Goal: Check status: Check status

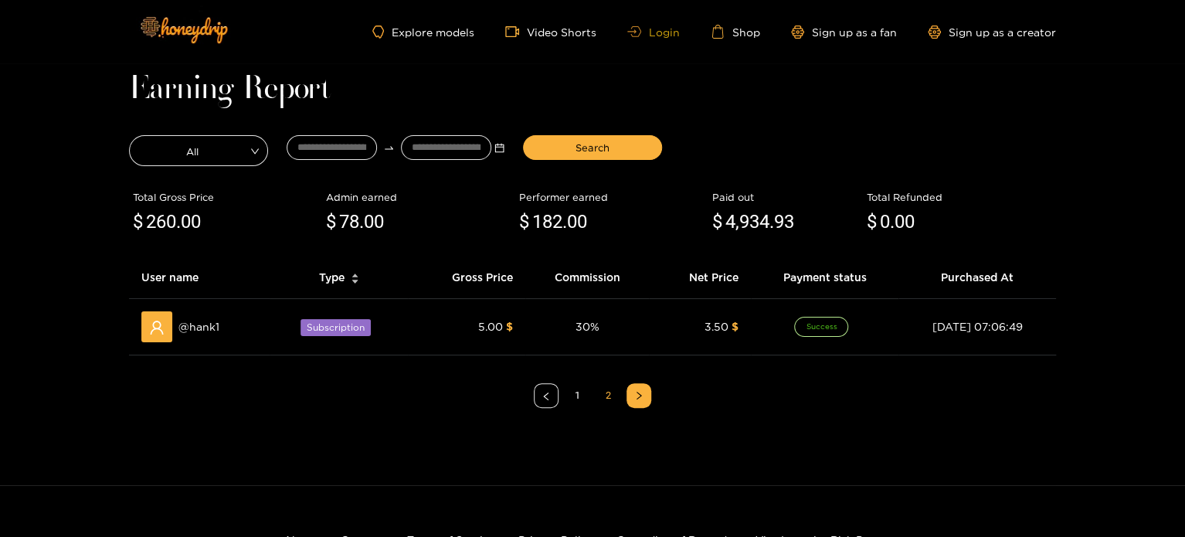
click at [674, 27] on link "Login" at bounding box center [653, 32] width 53 height 12
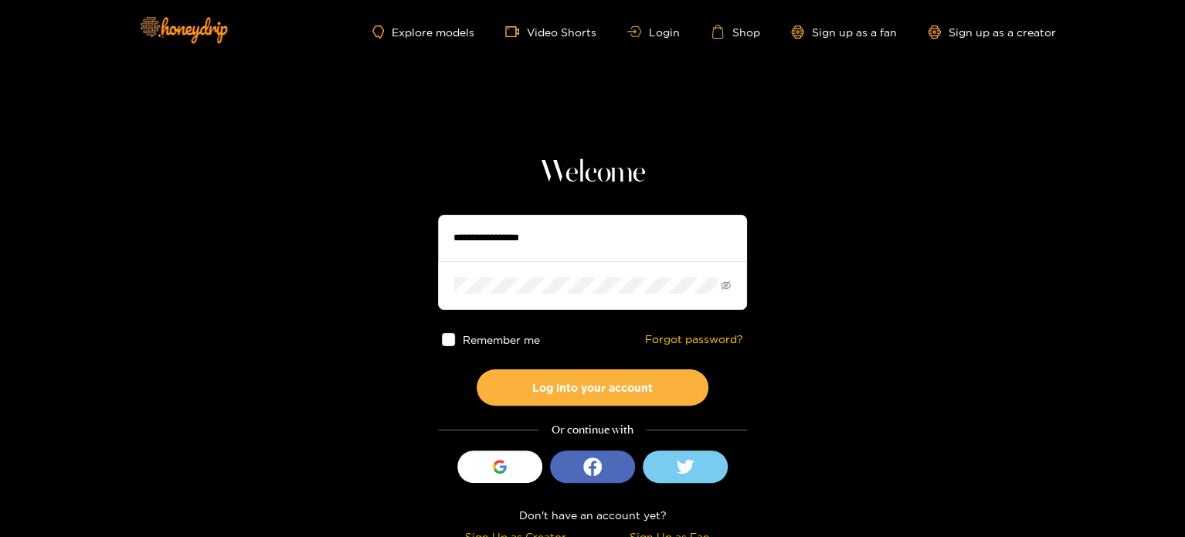
click at [545, 240] on input "text" at bounding box center [592, 238] width 309 height 46
paste input "******"
type input "******"
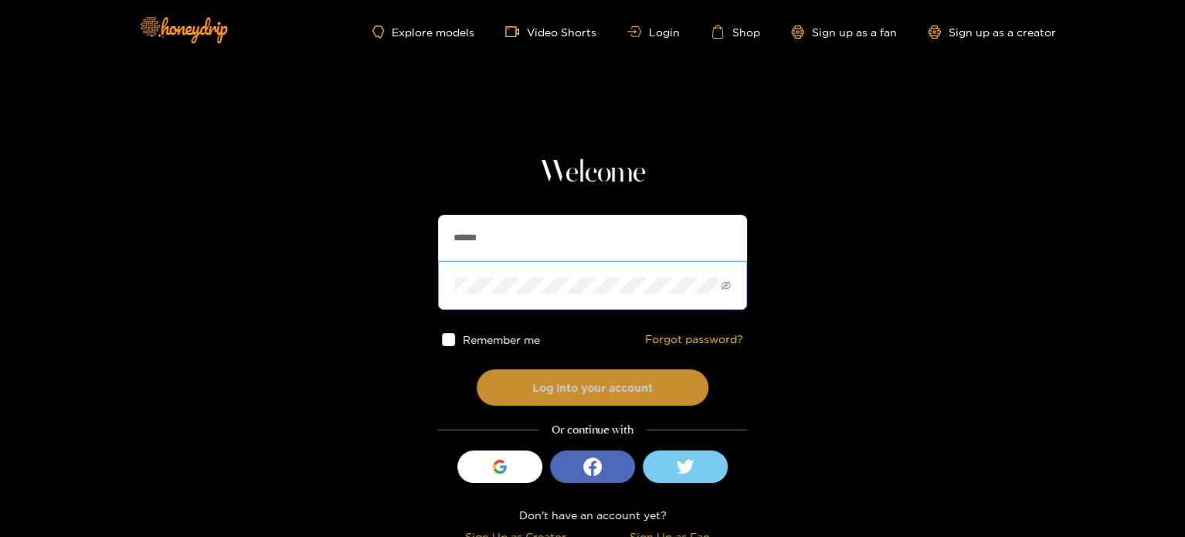
click at [512, 380] on button "Log into your account" at bounding box center [593, 387] width 232 height 36
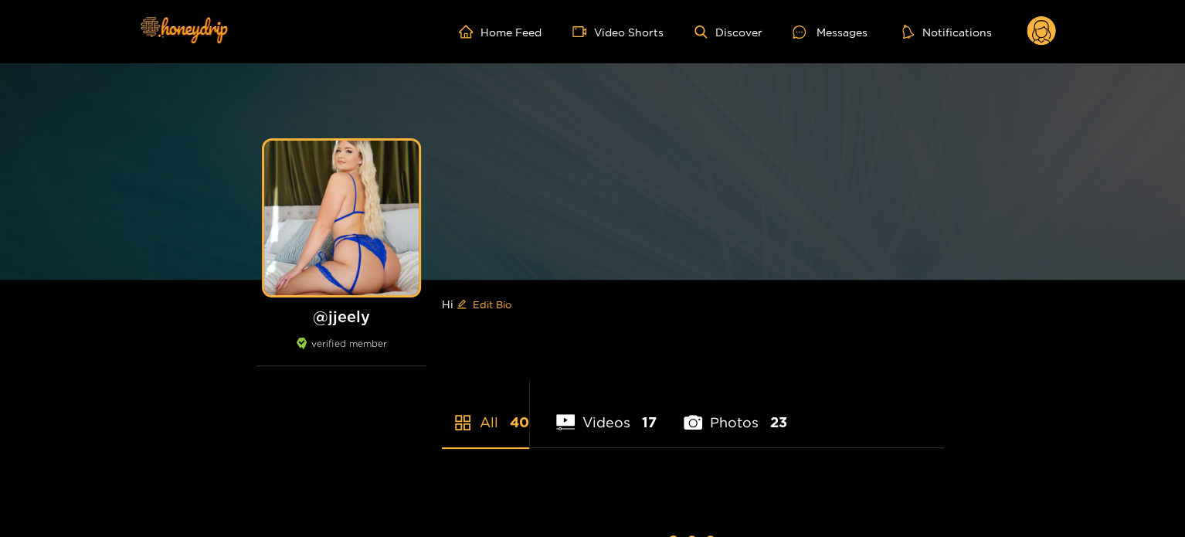
click at [1035, 30] on g at bounding box center [1041, 31] width 29 height 31
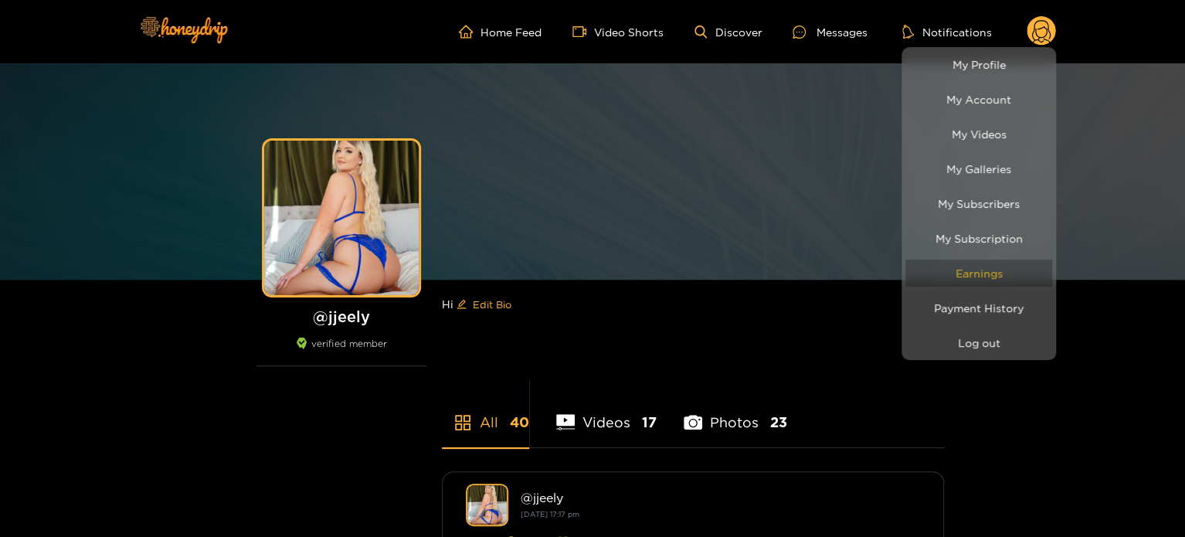
click at [974, 272] on link "Earnings" at bounding box center [979, 273] width 147 height 27
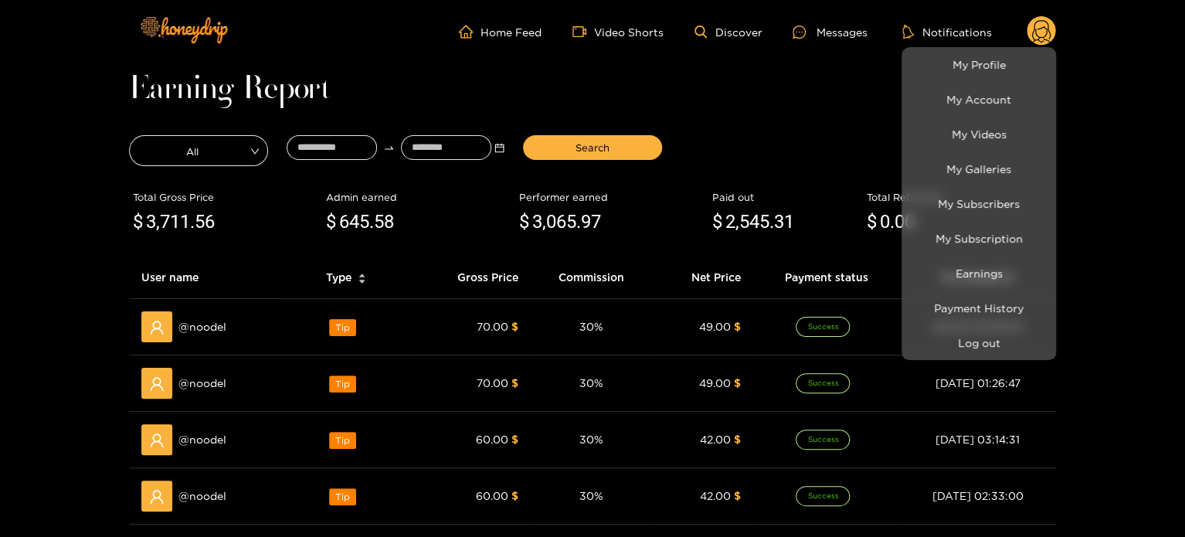
click at [344, 152] on div at bounding box center [592, 268] width 1185 height 537
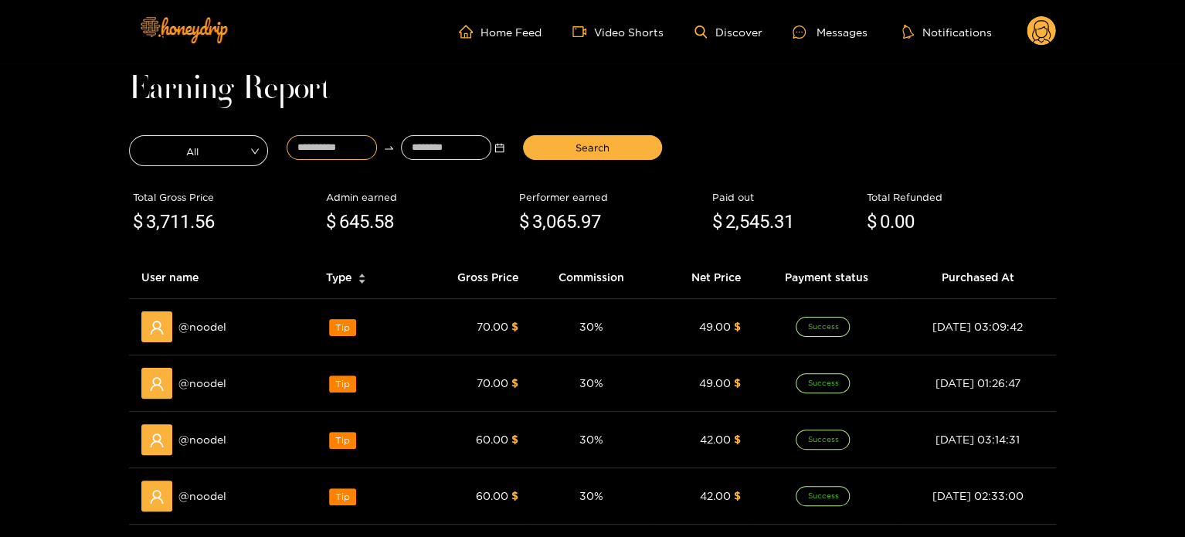
click at [331, 158] on input at bounding box center [332, 147] width 90 height 25
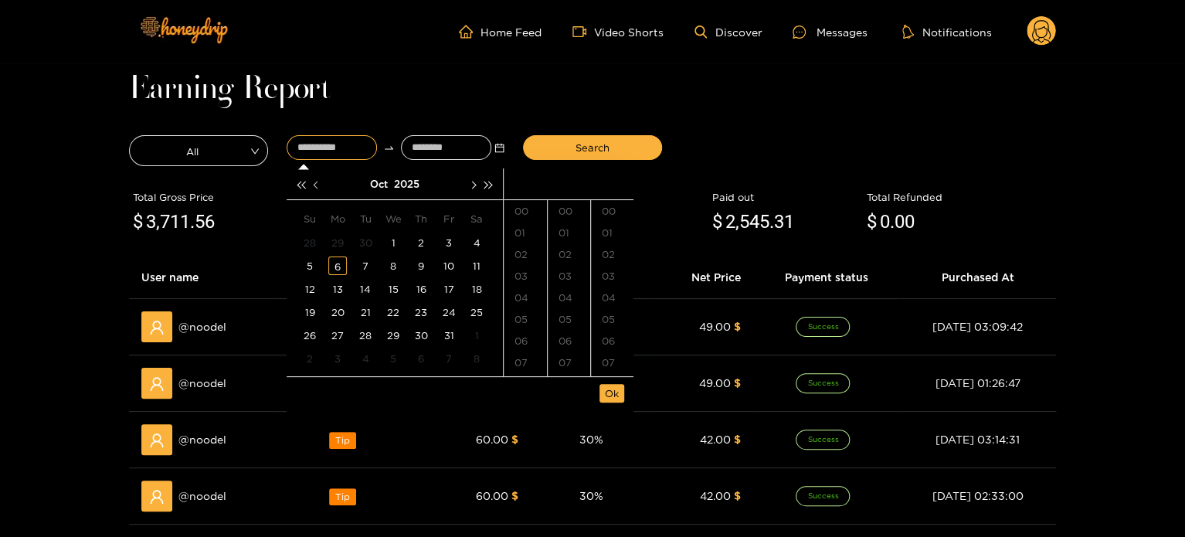
click at [314, 188] on button "button" at bounding box center [317, 183] width 16 height 31
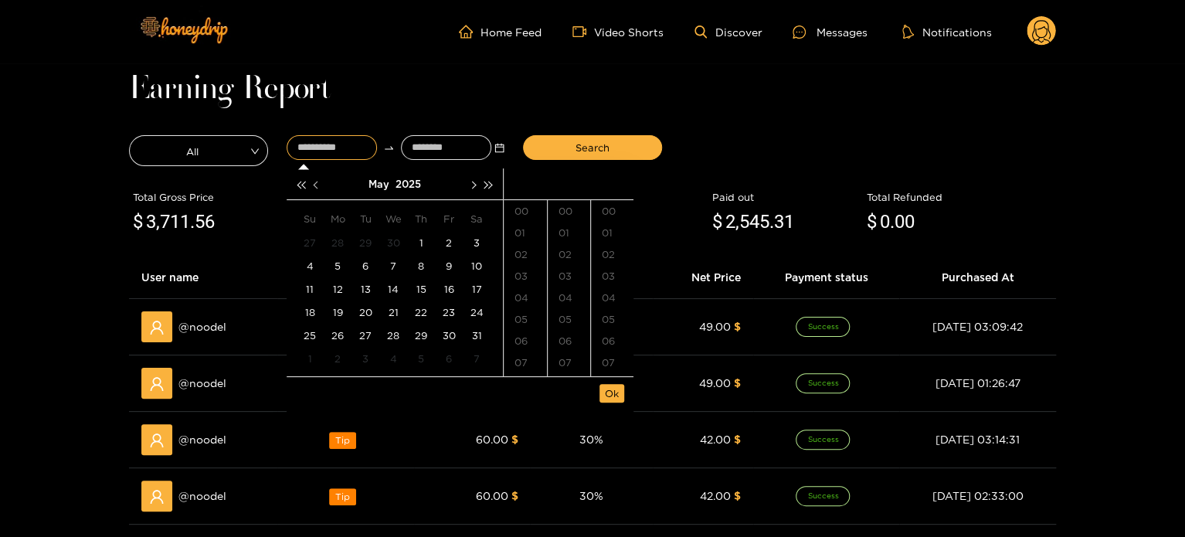
click at [314, 188] on button "button" at bounding box center [317, 183] width 16 height 31
click at [420, 243] on div "2" at bounding box center [421, 242] width 19 height 19
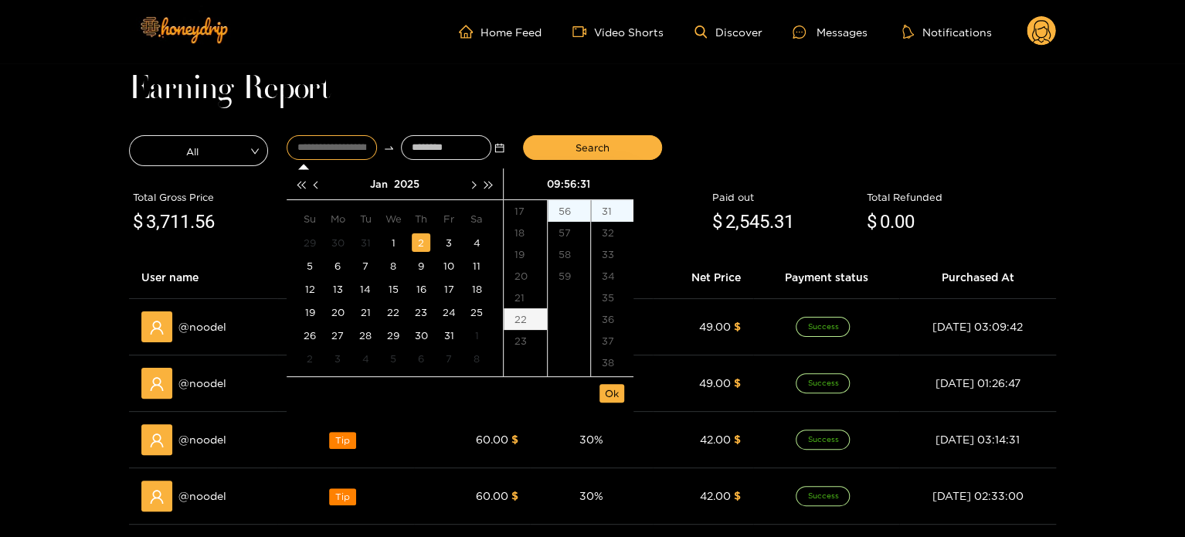
scroll to position [117, 0]
drag, startPoint x: 525, startPoint y: 285, endPoint x: 535, endPoint y: 282, distance: 9.8
click at [525, 284] on div "16" at bounding box center [525, 285] width 43 height 22
click at [572, 250] on div "15" at bounding box center [569, 251] width 42 height 22
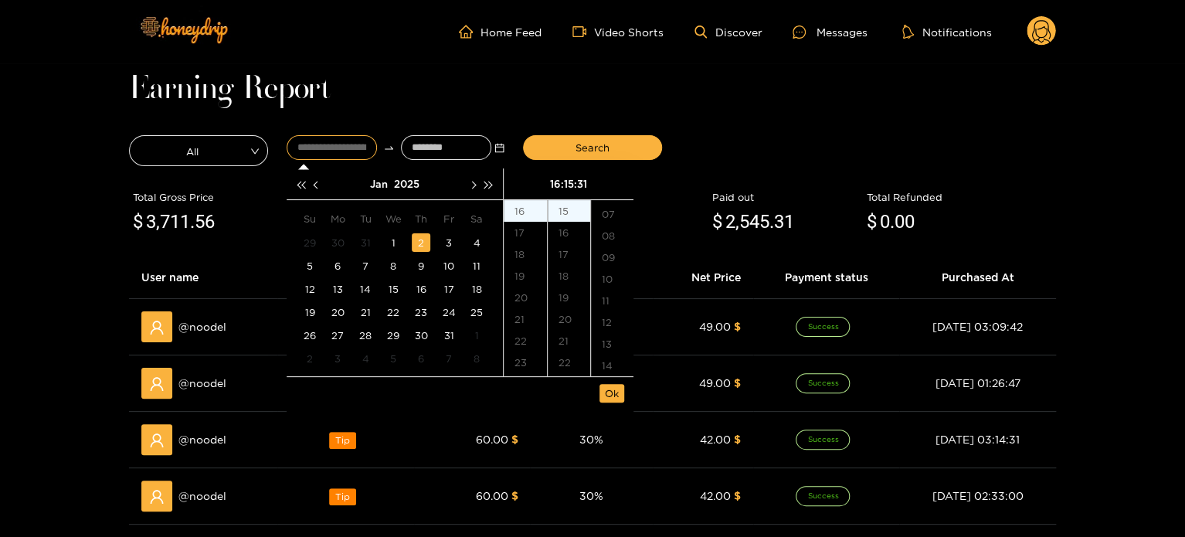
scroll to position [0, 0]
click at [617, 216] on div "00" at bounding box center [612, 211] width 42 height 22
type input "**********"
click at [605, 392] on span "Ok" at bounding box center [612, 393] width 14 height 15
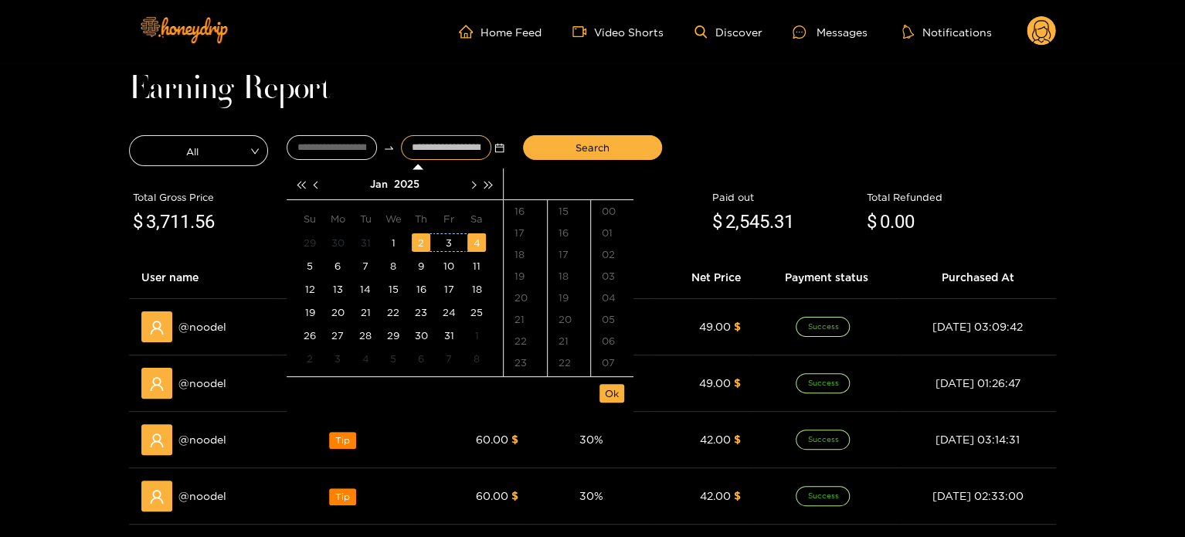
type input "**********"
click at [473, 191] on button "button" at bounding box center [472, 183] width 16 height 31
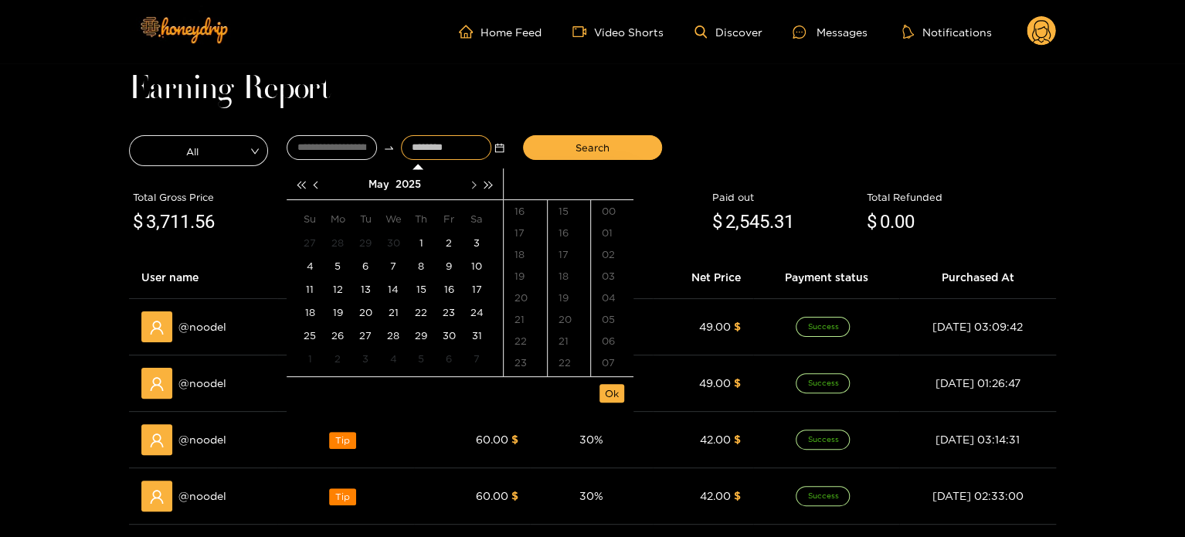
click at [473, 191] on button "button" at bounding box center [472, 183] width 16 height 31
click at [473, 192] on button "button" at bounding box center [472, 183] width 16 height 31
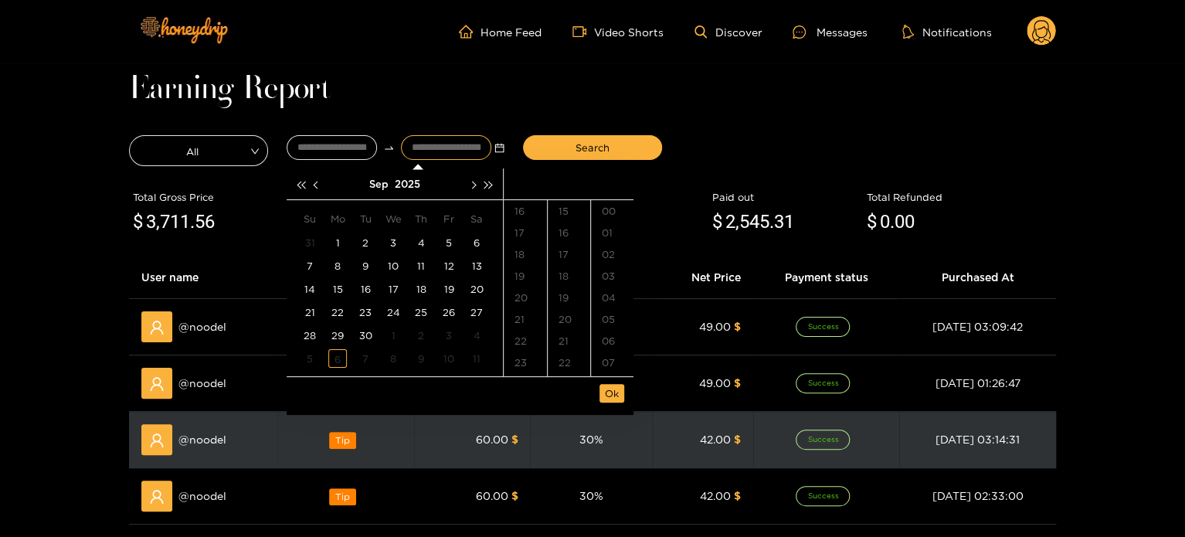
type input "**********"
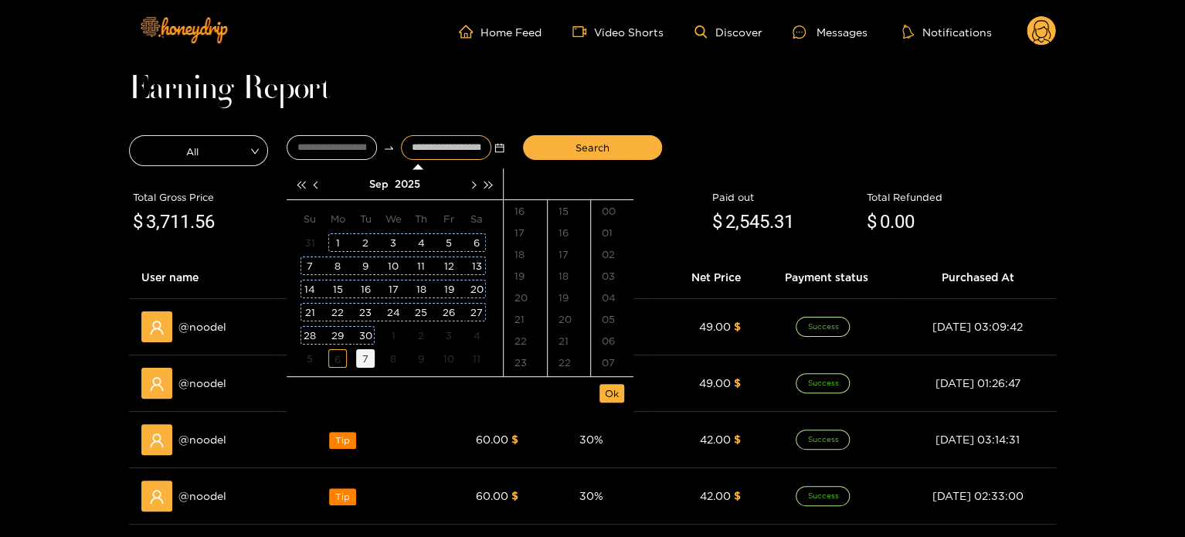
drag, startPoint x: 334, startPoint y: 360, endPoint x: 355, endPoint y: 359, distance: 20.9
click at [334, 359] on div "6" at bounding box center [337, 358] width 19 height 19
type input "**********"
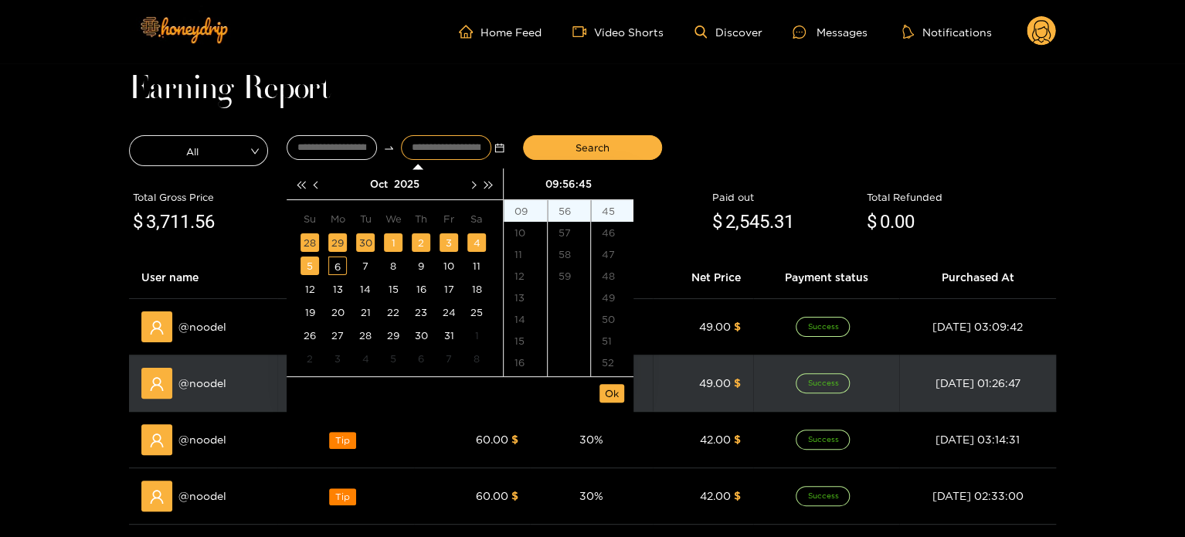
drag, startPoint x: 617, startPoint y: 390, endPoint x: 613, endPoint y: 364, distance: 26.6
click at [615, 389] on span "Ok" at bounding box center [612, 393] width 14 height 15
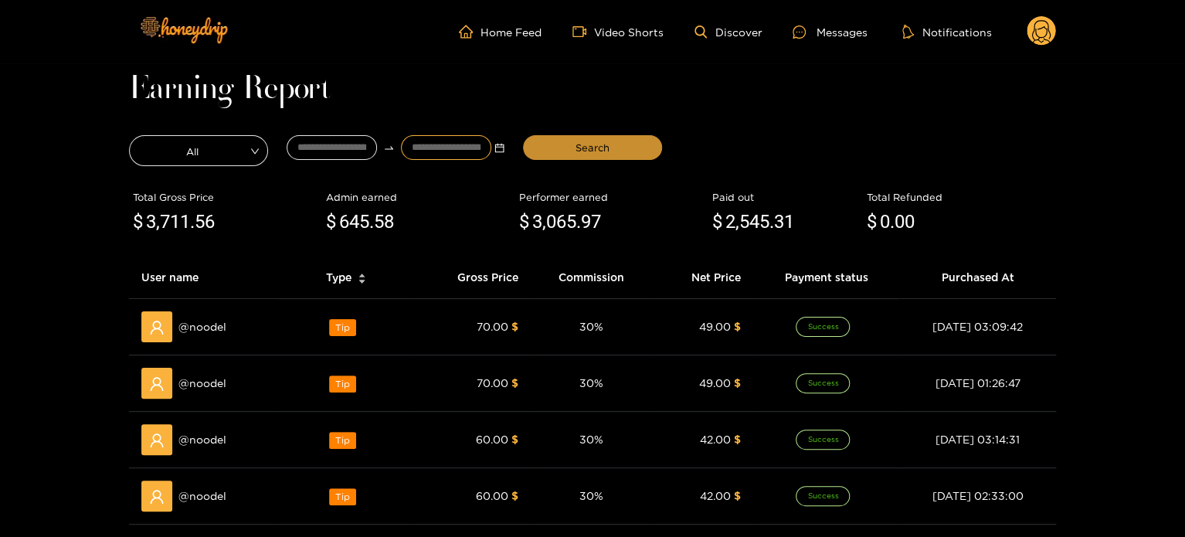
click at [584, 143] on span "Search" at bounding box center [593, 147] width 34 height 15
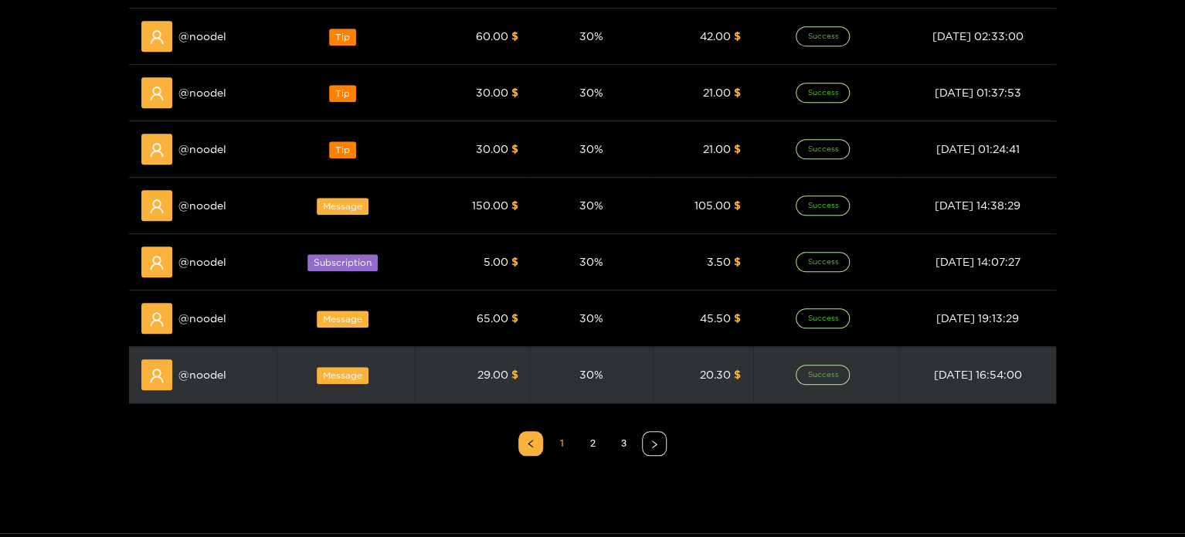
scroll to position [464, 0]
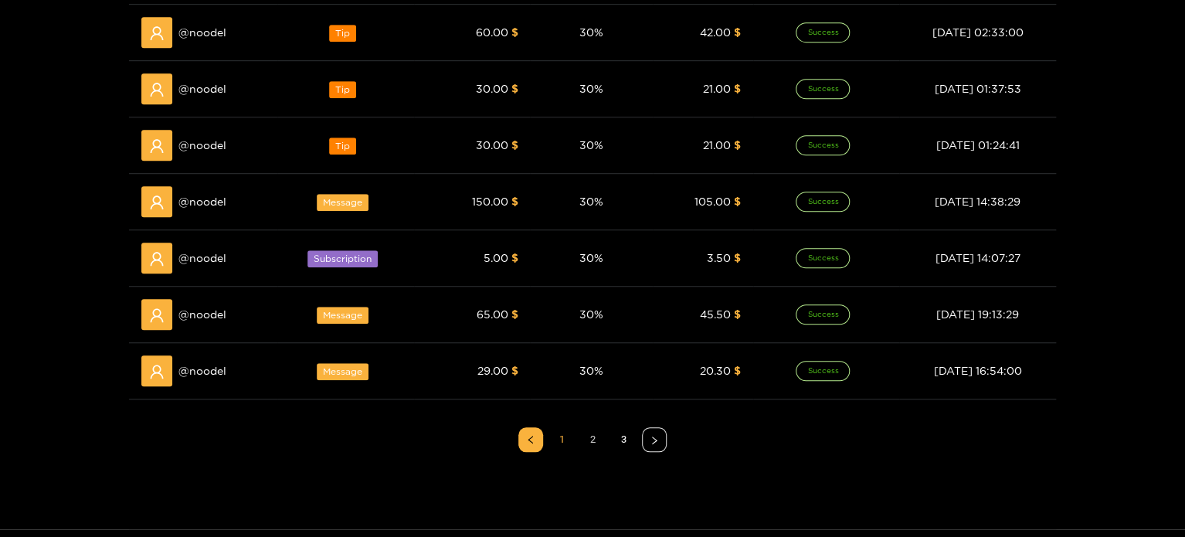
click at [587, 434] on link "2" at bounding box center [592, 439] width 23 height 23
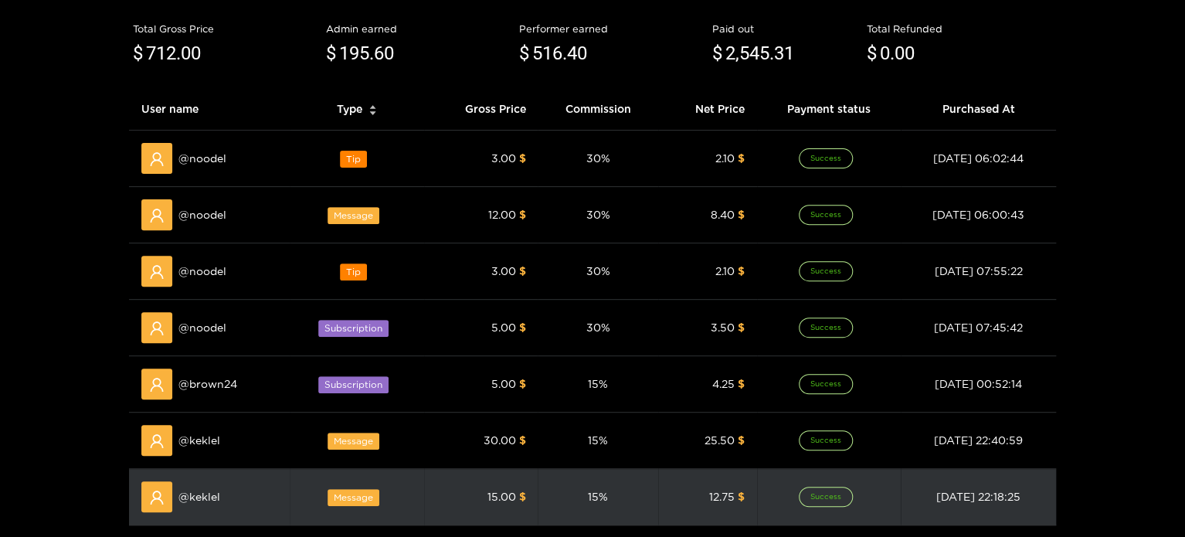
scroll to position [155, 0]
